Goal: Navigation & Orientation: Go to known website

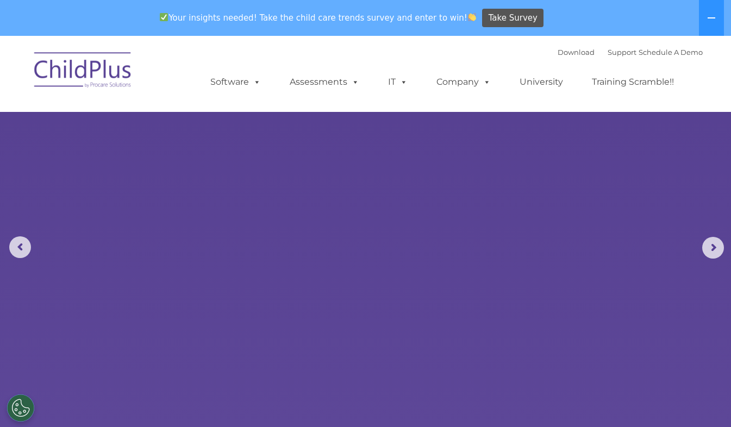
select select "MEDIUM"
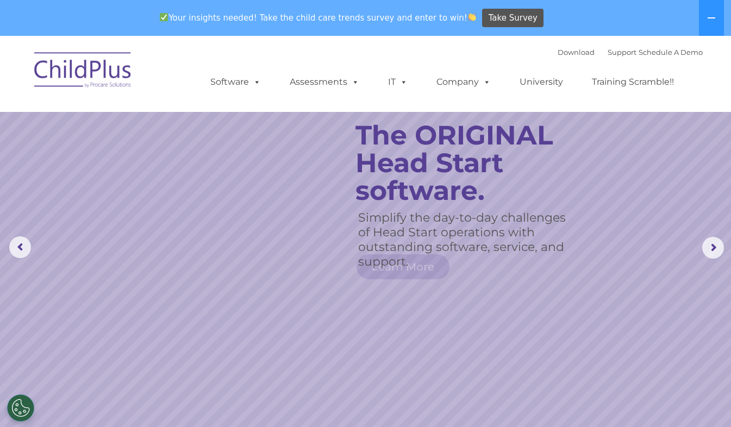
click at [86, 67] on img at bounding box center [83, 72] width 109 height 54
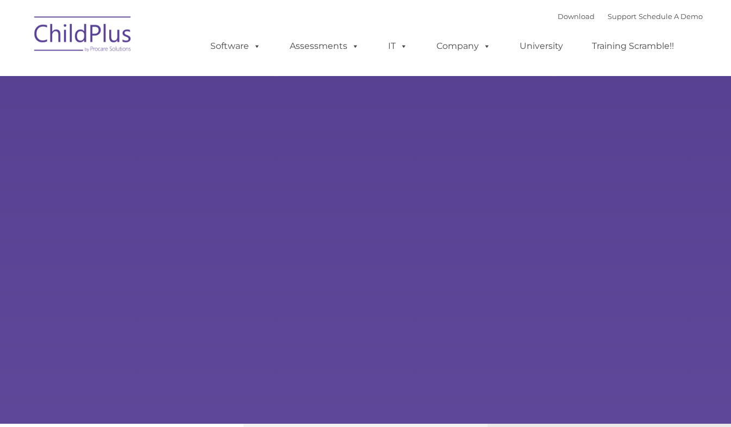
type input ""
select select "MEDIUM"
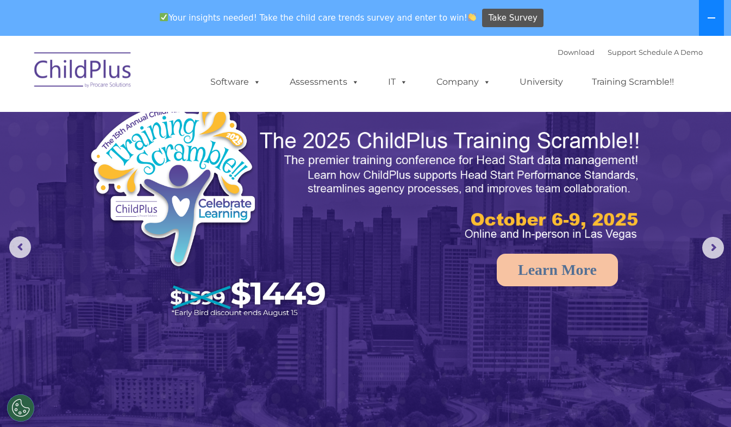
click at [712, 20] on icon at bounding box center [712, 18] width 9 height 9
